Goal: Task Accomplishment & Management: Manage account settings

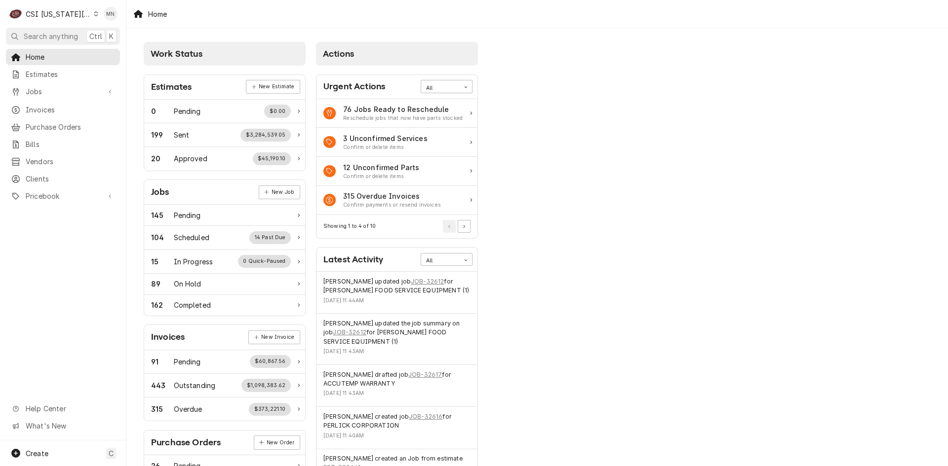
scroll to position [148, 0]
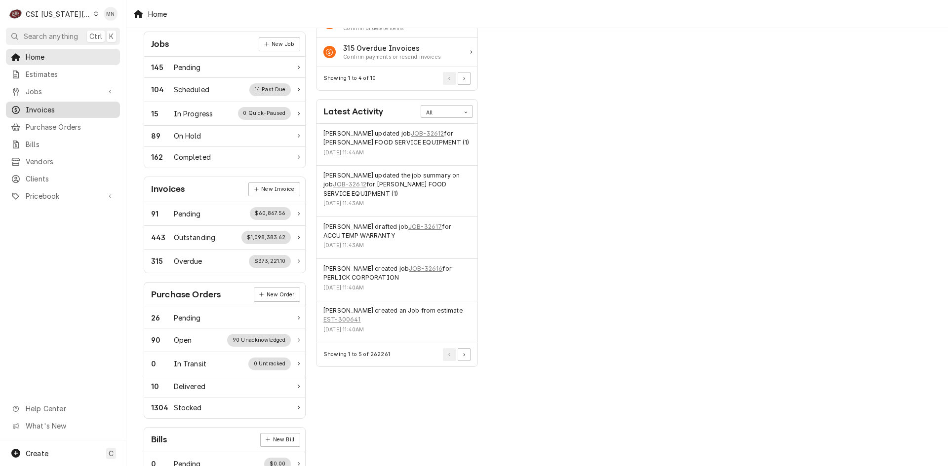
click at [35, 108] on span "Invoices" at bounding box center [70, 110] width 89 height 10
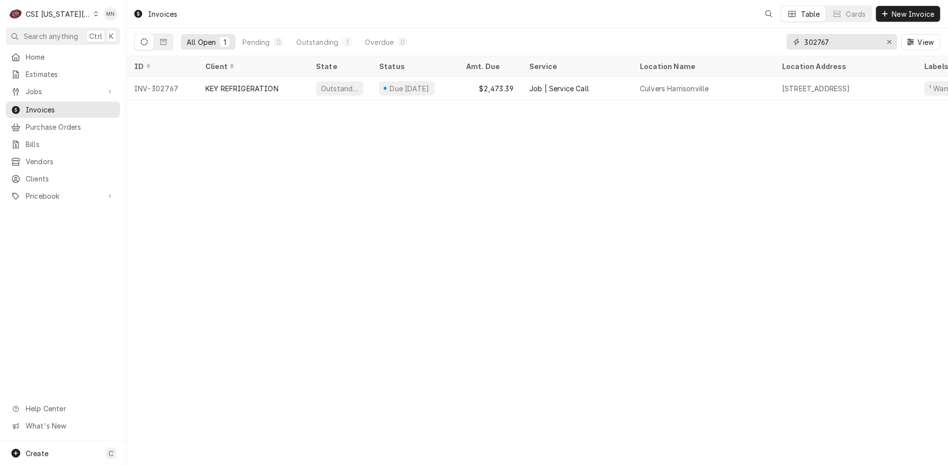
drag, startPoint x: 843, startPoint y: 40, endPoint x: 754, endPoint y: 43, distance: 89.4
click at [754, 43] on div "All Open 1 Pending 0 Outstanding 1 Overdue 0 302767 View" at bounding box center [536, 42] width 805 height 28
type input "302970"
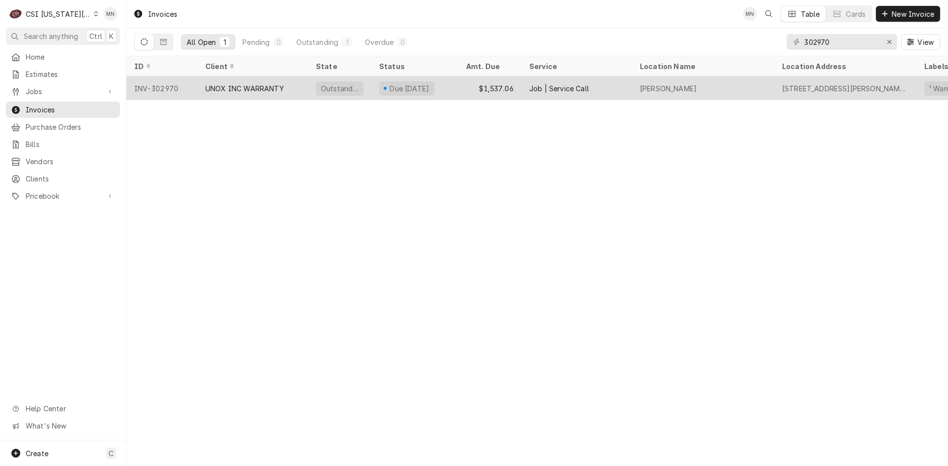
click at [222, 83] on div "UNOX INC WARRANTY" at bounding box center [244, 88] width 78 height 10
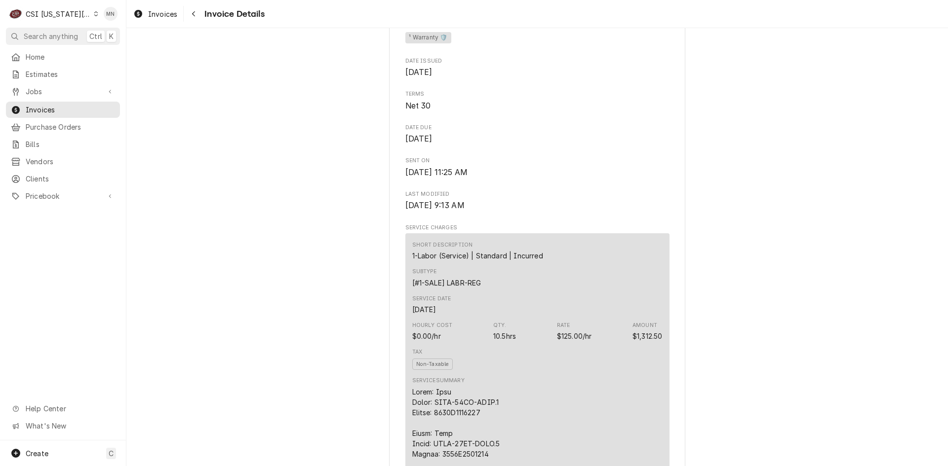
scroll to position [296, 0]
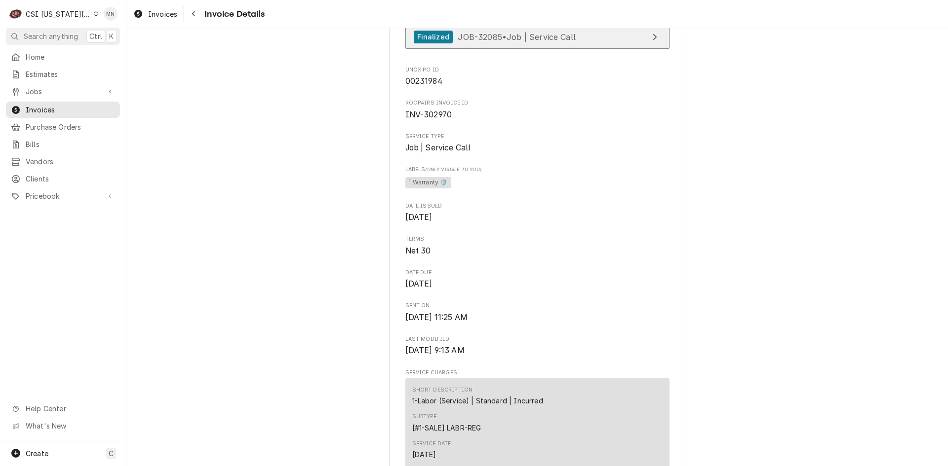
click at [512, 41] on span "JOB-32085 • Job | Service Call" at bounding box center [517, 37] width 118 height 10
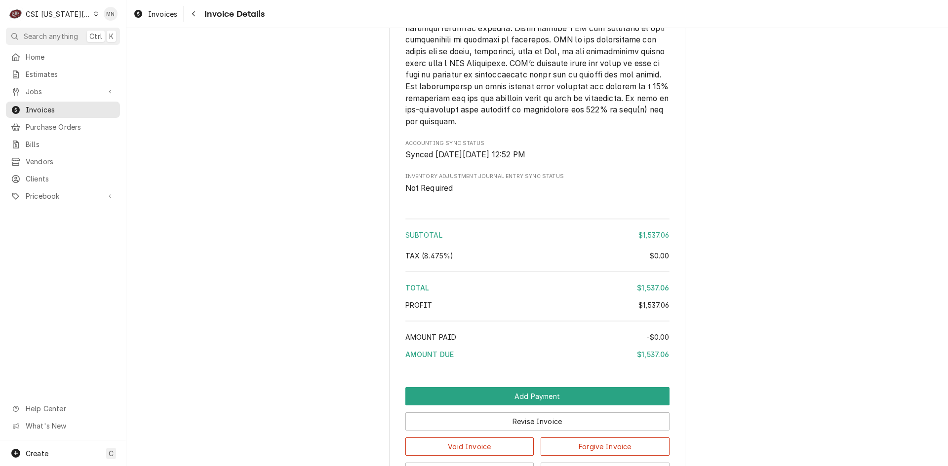
scroll to position [2098, 0]
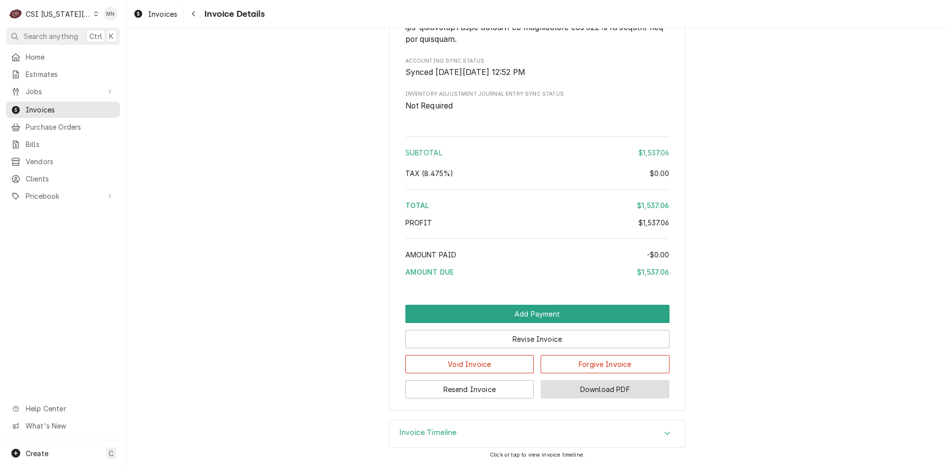
click at [626, 390] on button "Download PDF" at bounding box center [604, 390] width 129 height 18
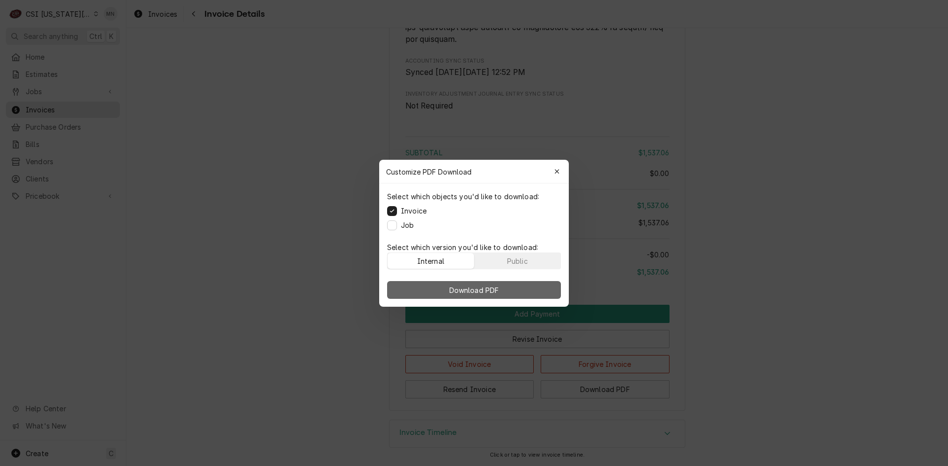
click at [482, 293] on span "Download PDF" at bounding box center [474, 290] width 54 height 10
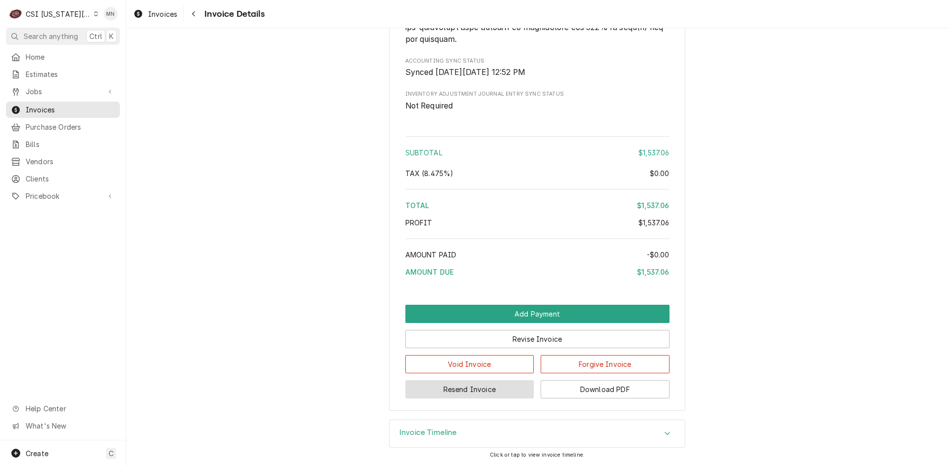
click at [456, 390] on button "Resend Invoice" at bounding box center [469, 390] width 129 height 18
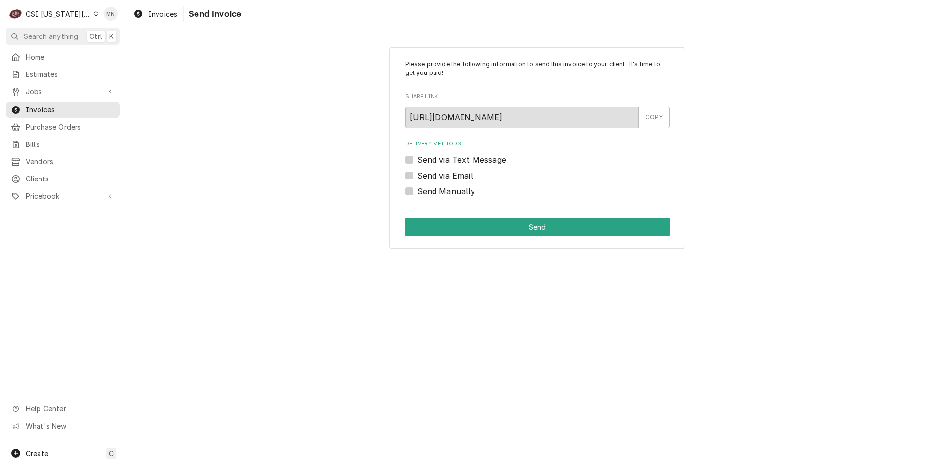
click at [417, 192] on label "Send Manually" at bounding box center [446, 192] width 58 height 12
click at [417, 192] on input "Send Manually" at bounding box center [549, 197] width 264 height 22
checkbox input "true"
click at [515, 231] on button "Send" at bounding box center [537, 227] width 264 height 18
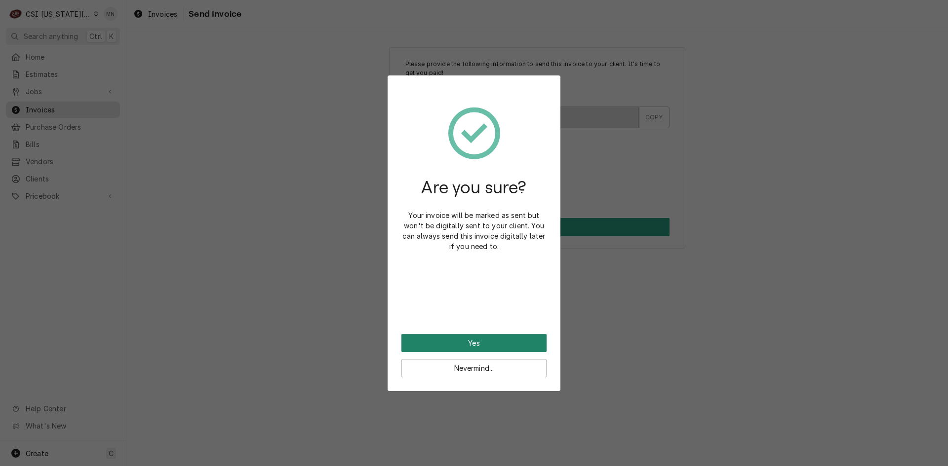
click at [468, 345] on button "Yes" at bounding box center [473, 343] width 145 height 18
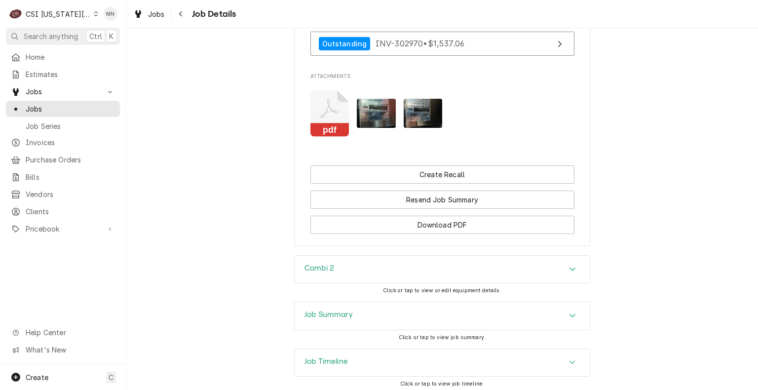
scroll to position [987, 0]
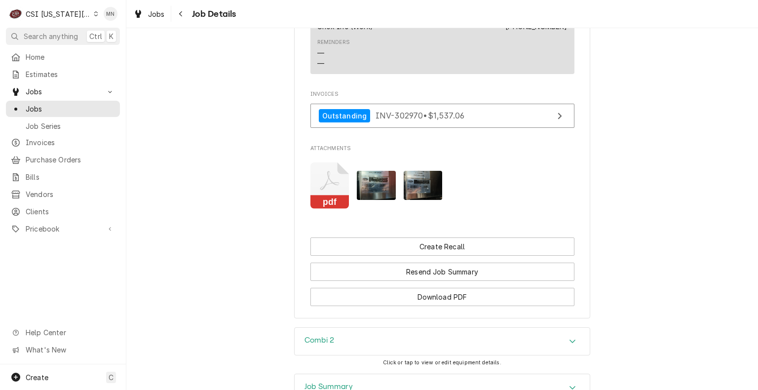
click at [369, 172] on img "Attachments" at bounding box center [376, 185] width 39 height 29
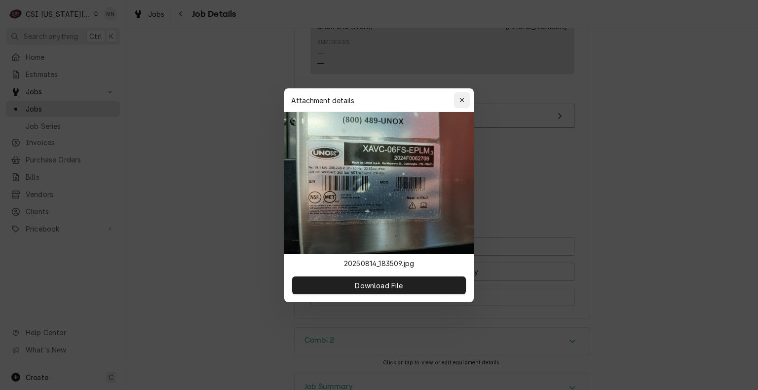
click at [464, 94] on button "button" at bounding box center [462, 100] width 16 height 16
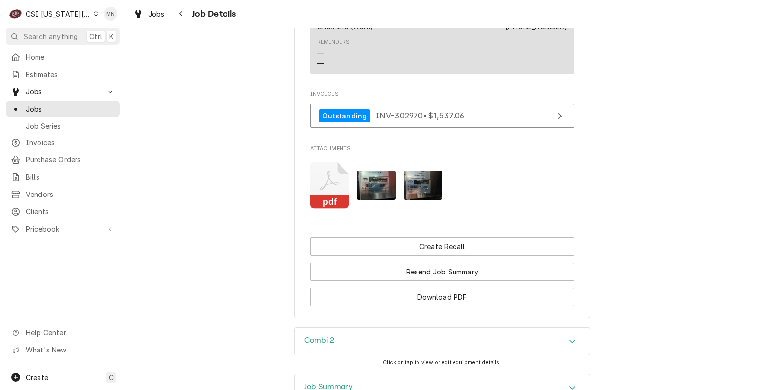
click at [419, 171] on img "Attachments" at bounding box center [423, 185] width 39 height 29
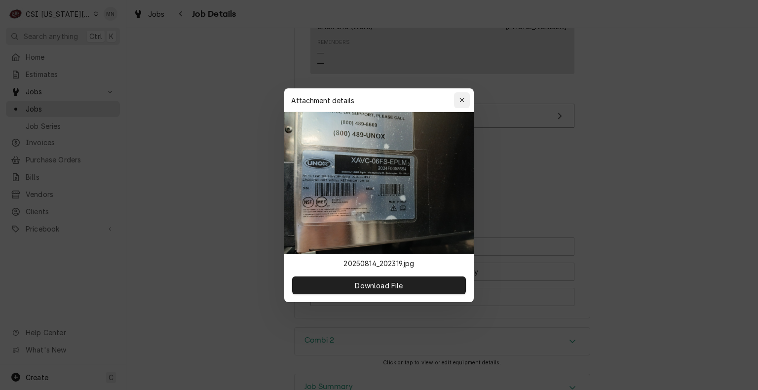
click at [462, 98] on icon "button" at bounding box center [461, 100] width 5 height 7
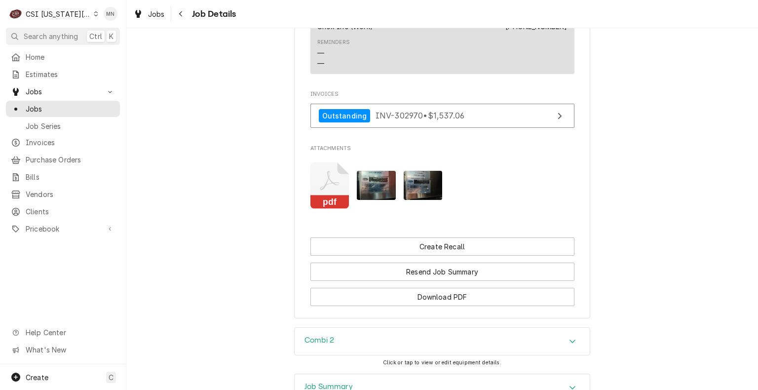
click at [331, 171] on icon "Attachments" at bounding box center [329, 180] width 19 height 19
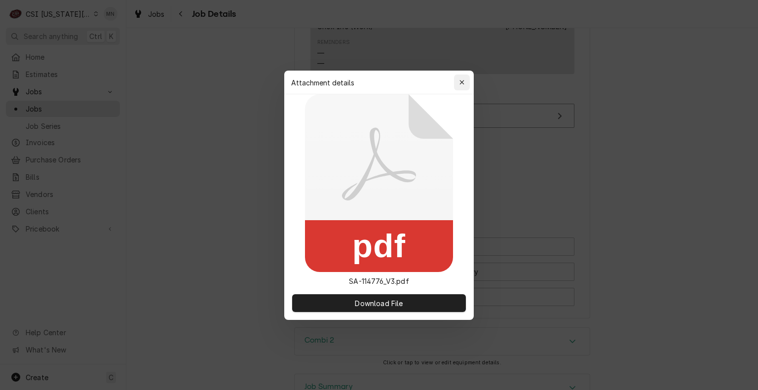
click at [466, 82] on div "button" at bounding box center [462, 82] width 10 height 10
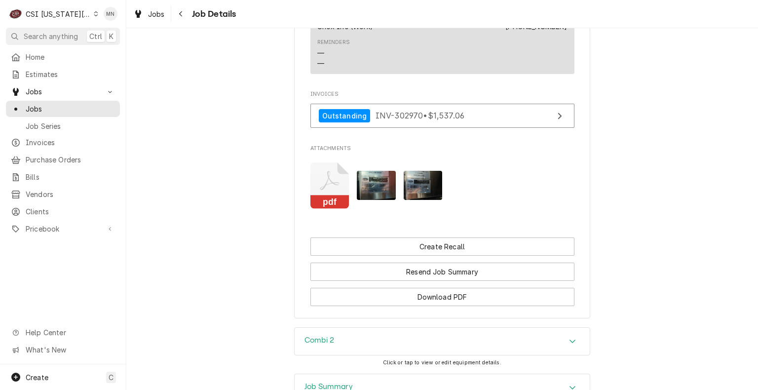
click at [379, 175] on img "Attachments" at bounding box center [376, 185] width 39 height 29
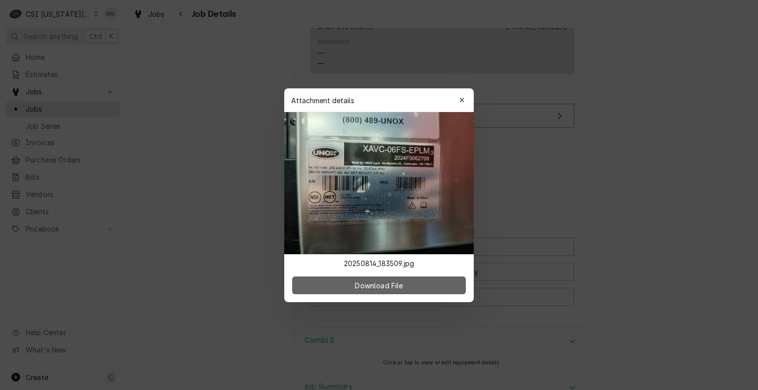
click at [374, 291] on button "Download File" at bounding box center [379, 285] width 174 height 18
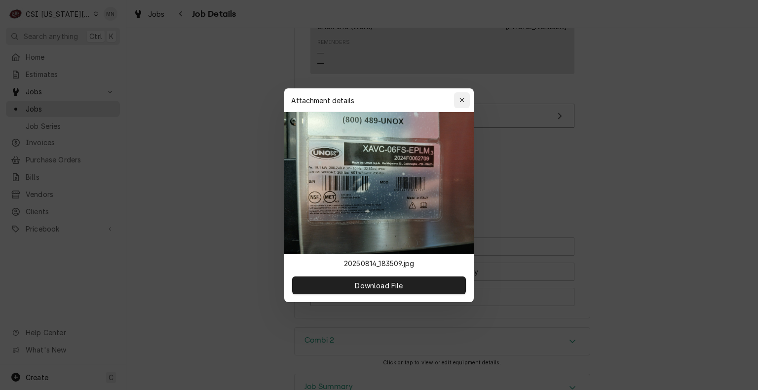
click at [463, 95] on div "button" at bounding box center [462, 100] width 10 height 10
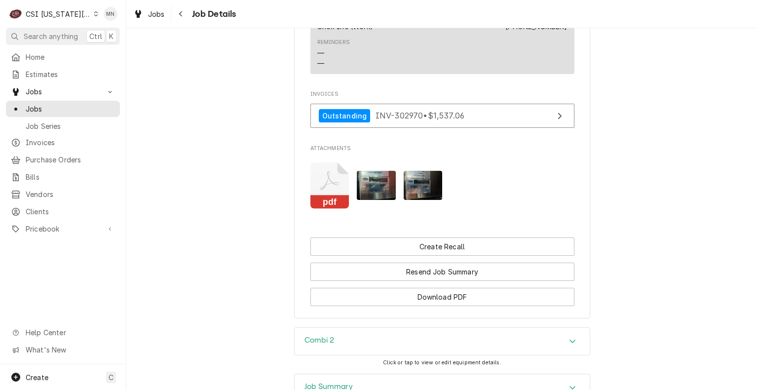
click at [420, 171] on img "Attachments" at bounding box center [423, 185] width 39 height 29
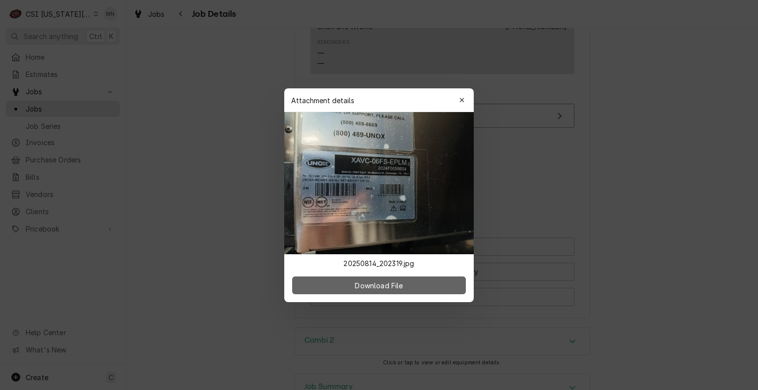
click at [383, 287] on span "Download File" at bounding box center [379, 285] width 52 height 10
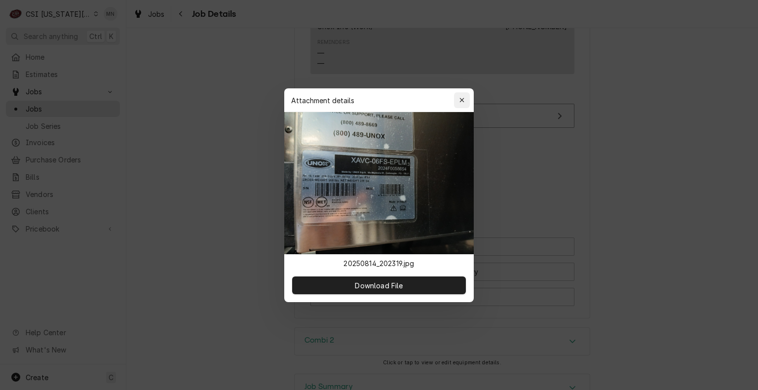
click at [462, 99] on icon "button" at bounding box center [461, 100] width 4 height 4
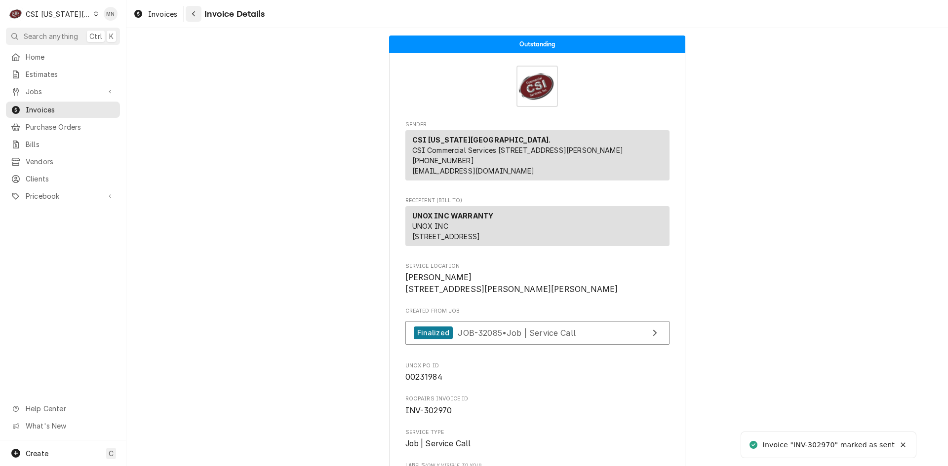
click at [193, 17] on icon "Navigate back" at bounding box center [193, 13] width 4 height 7
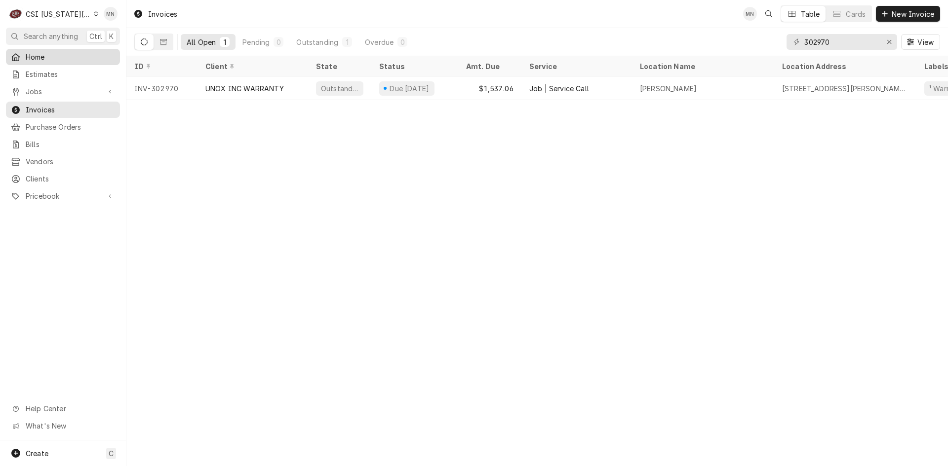
click at [39, 57] on span "Home" at bounding box center [70, 57] width 89 height 10
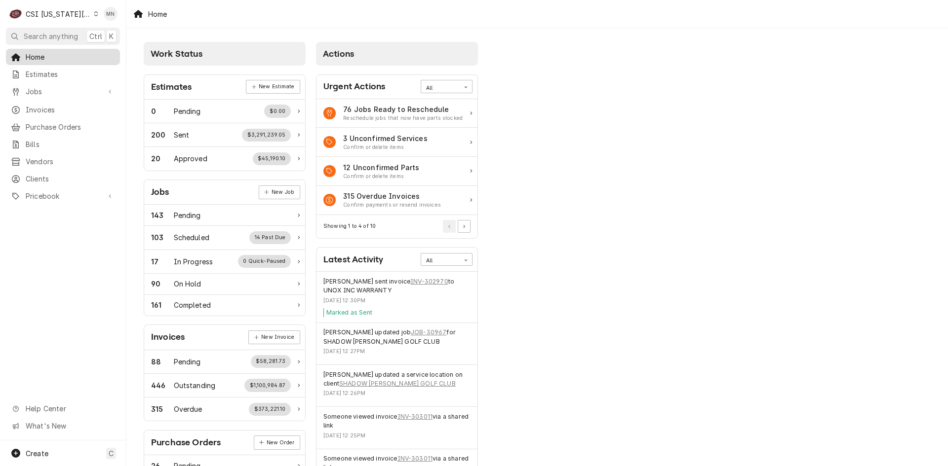
click at [46, 54] on span "Home" at bounding box center [70, 57] width 89 height 10
click at [75, 12] on div "CSI [US_STATE][GEOGRAPHIC_DATA]." at bounding box center [58, 14] width 65 height 10
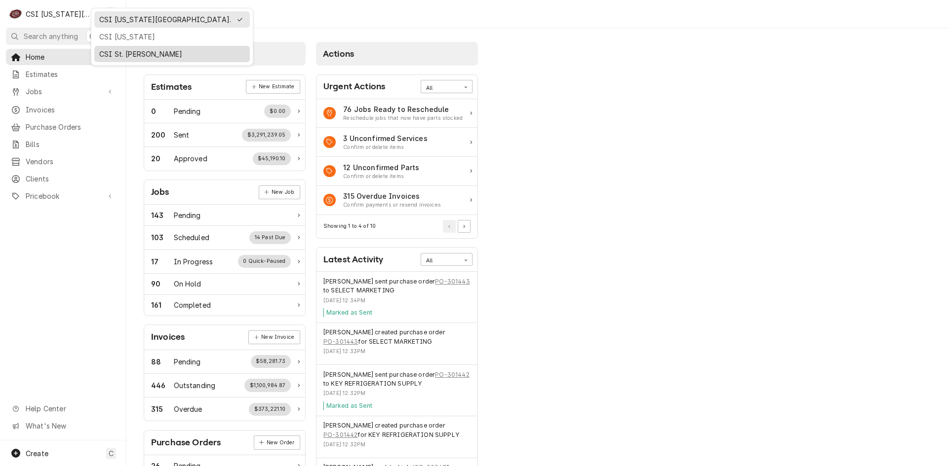
click at [114, 51] on div "CSI St. [PERSON_NAME]" at bounding box center [172, 54] width 146 height 10
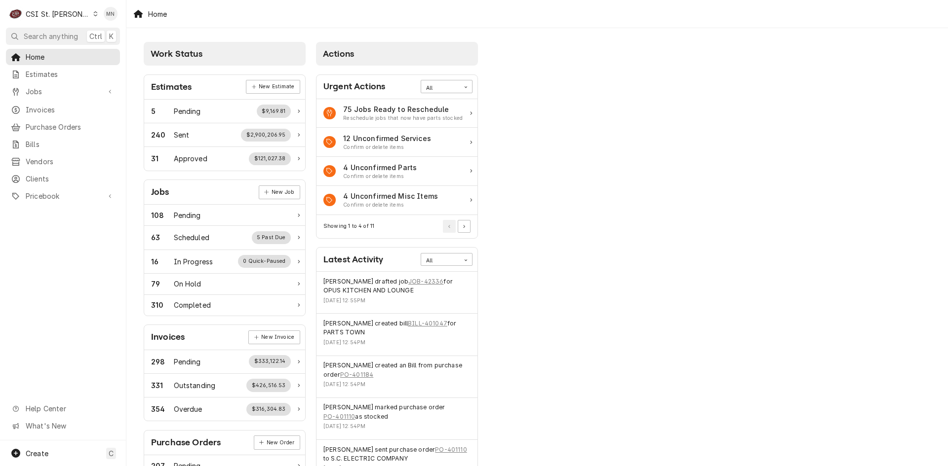
click at [876, 95] on div "Work Status Estimates New Estimate 5 Pending $9,169.81 240 Sent $2,900,206.95 3…" at bounding box center [536, 358] width 821 height 661
click at [63, 11] on div "CSI St. [PERSON_NAME]" at bounding box center [58, 14] width 64 height 10
click at [95, 35] on div "CSI Kentucky" at bounding box center [152, 37] width 132 height 10
